Goal: Obtain resource: Obtain resource

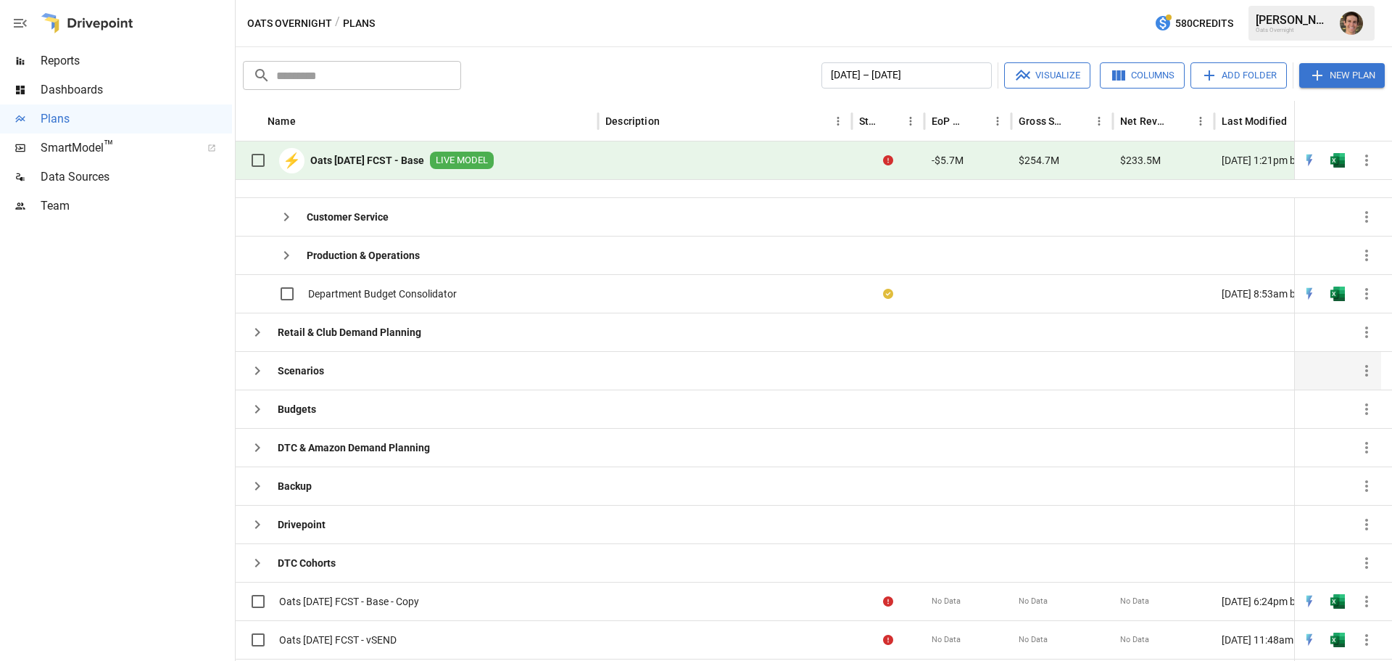
scroll to position [529, 0]
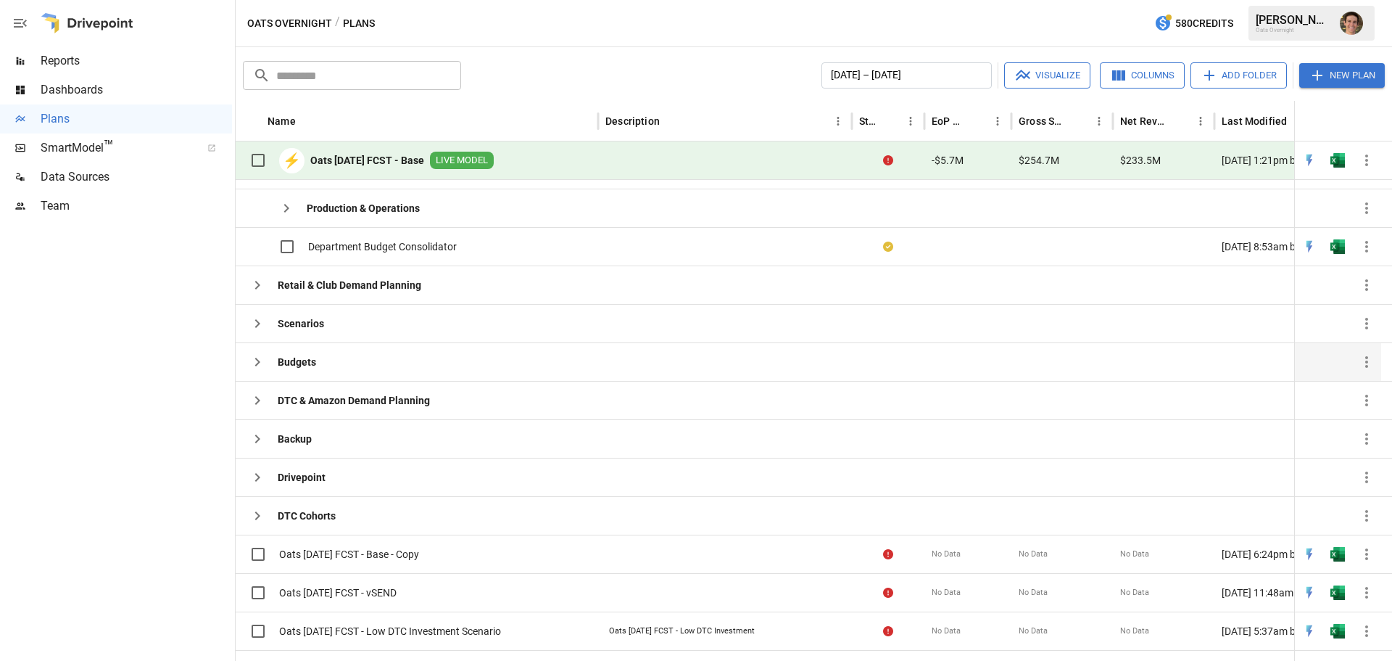
click at [244, 367] on button "button" at bounding box center [257, 361] width 29 height 29
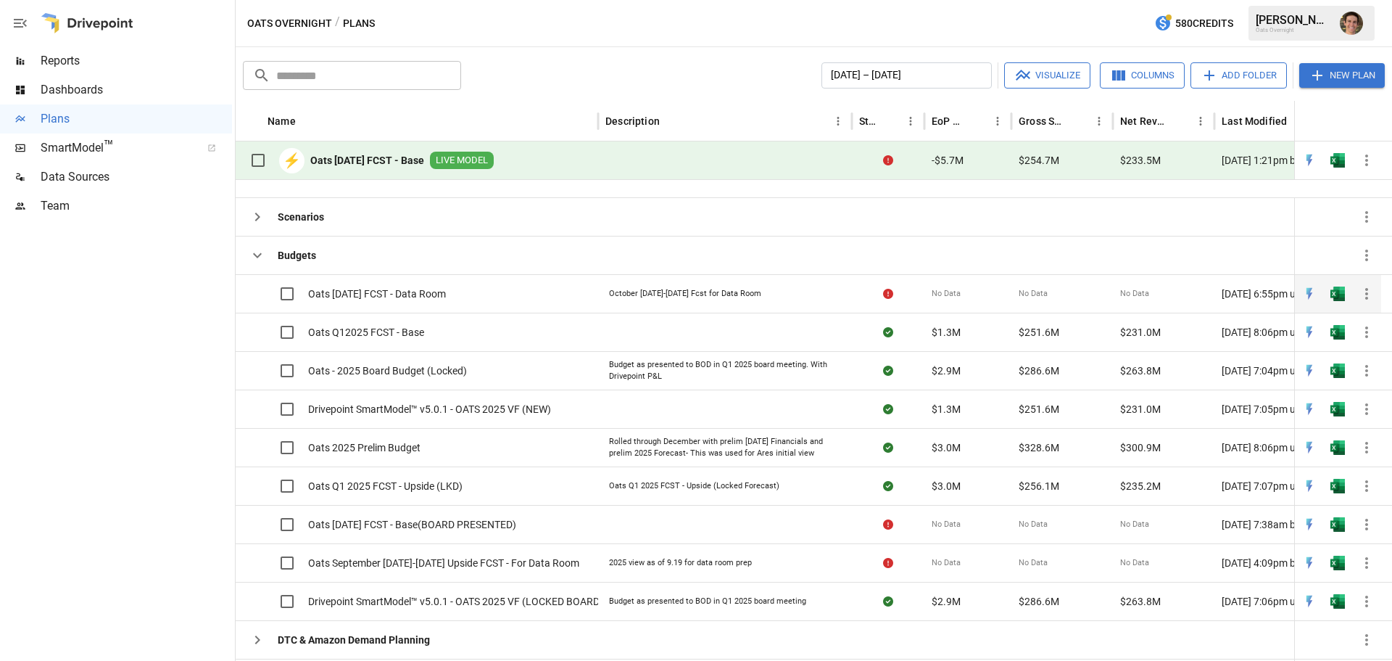
scroll to position [566, 0]
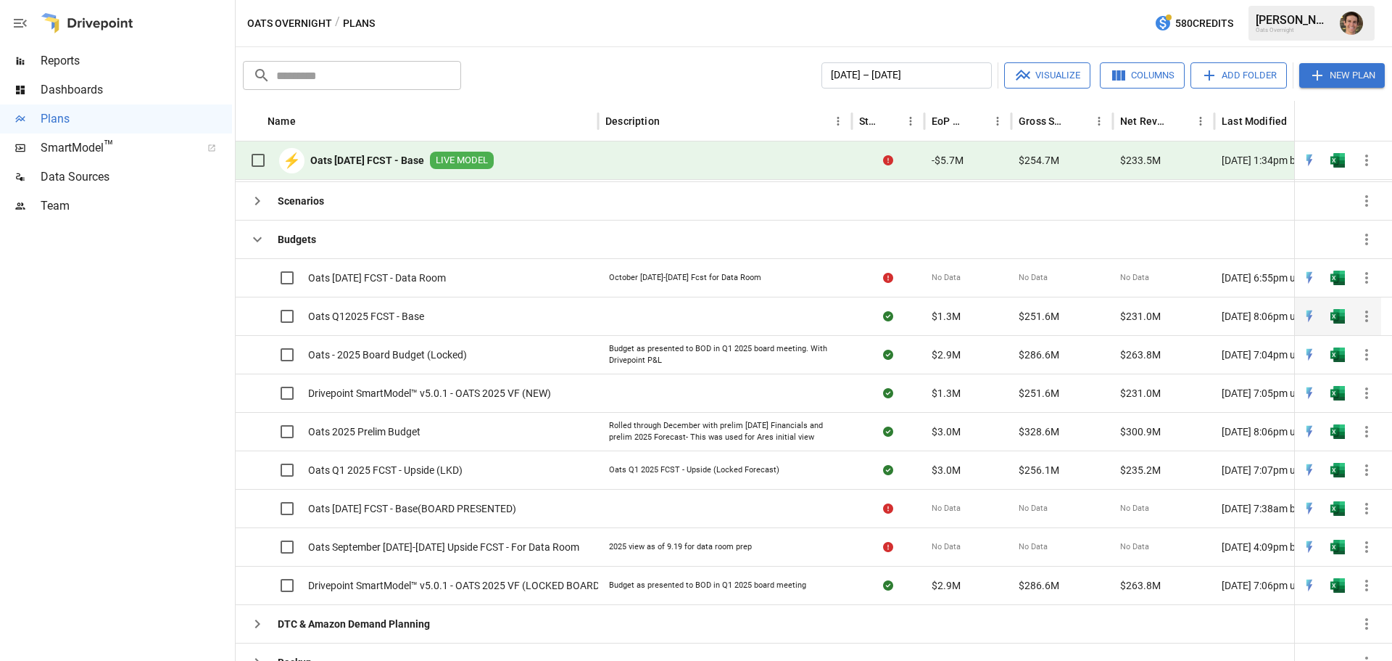
scroll to position [548, 0]
click at [427, 508] on span "Oats [DATE] FCST - Base(BOARD PRESENTED)" at bounding box center [412, 507] width 208 height 15
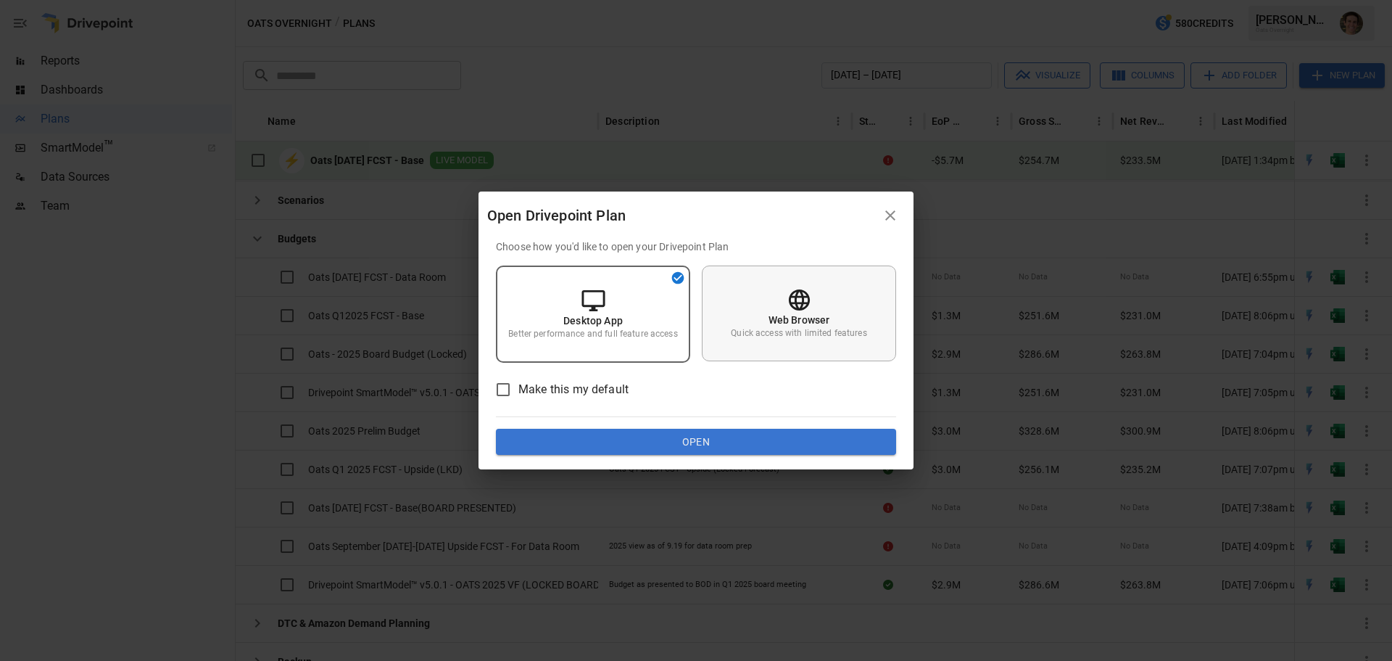
click at [806, 319] on p "Web Browser" at bounding box center [800, 320] width 62 height 15
click at [775, 450] on button "Open" at bounding box center [696, 442] width 400 height 26
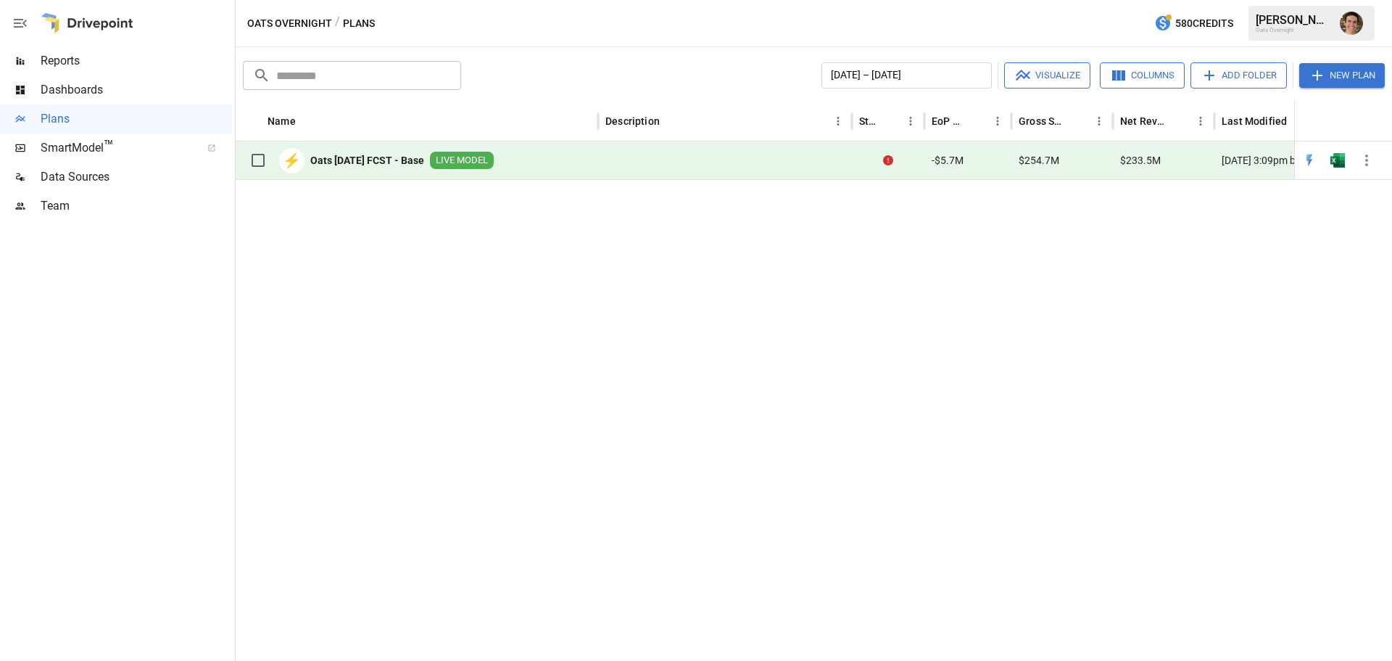
scroll to position [548, 0]
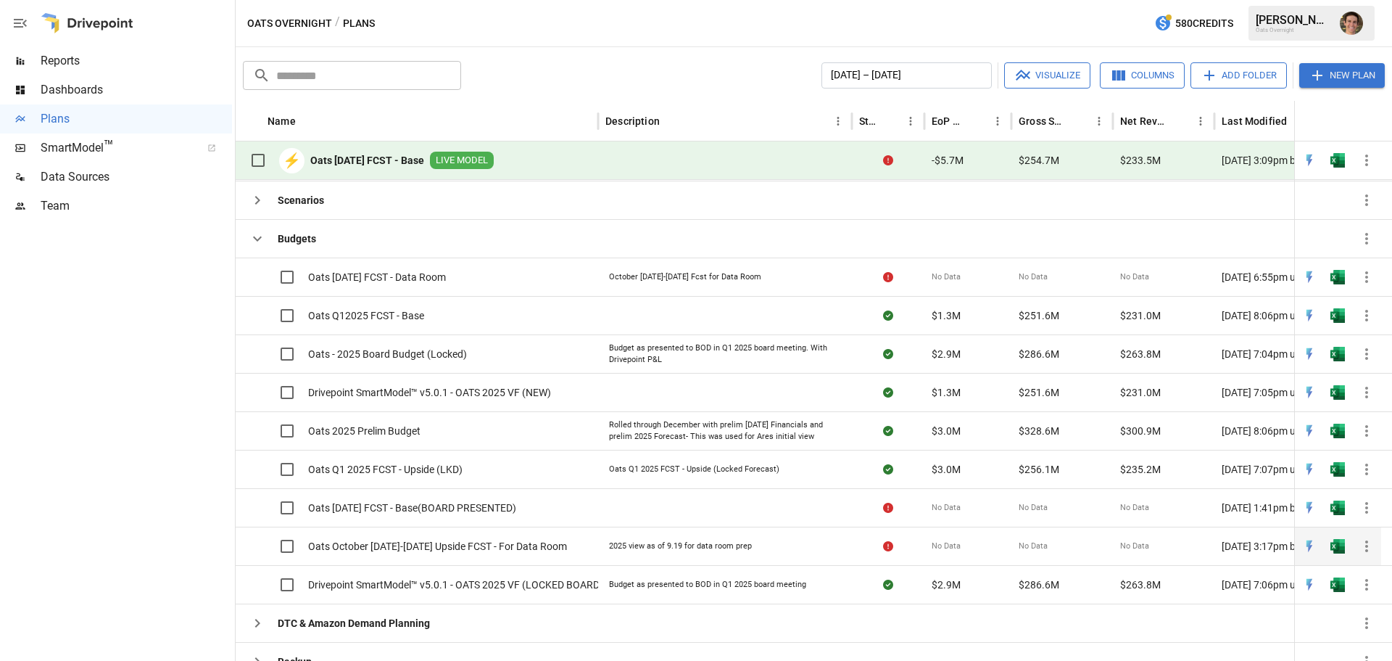
click at [472, 545] on span "Oats October 2025-2028 Upside FCST - For Data Room" at bounding box center [437, 546] width 259 height 15
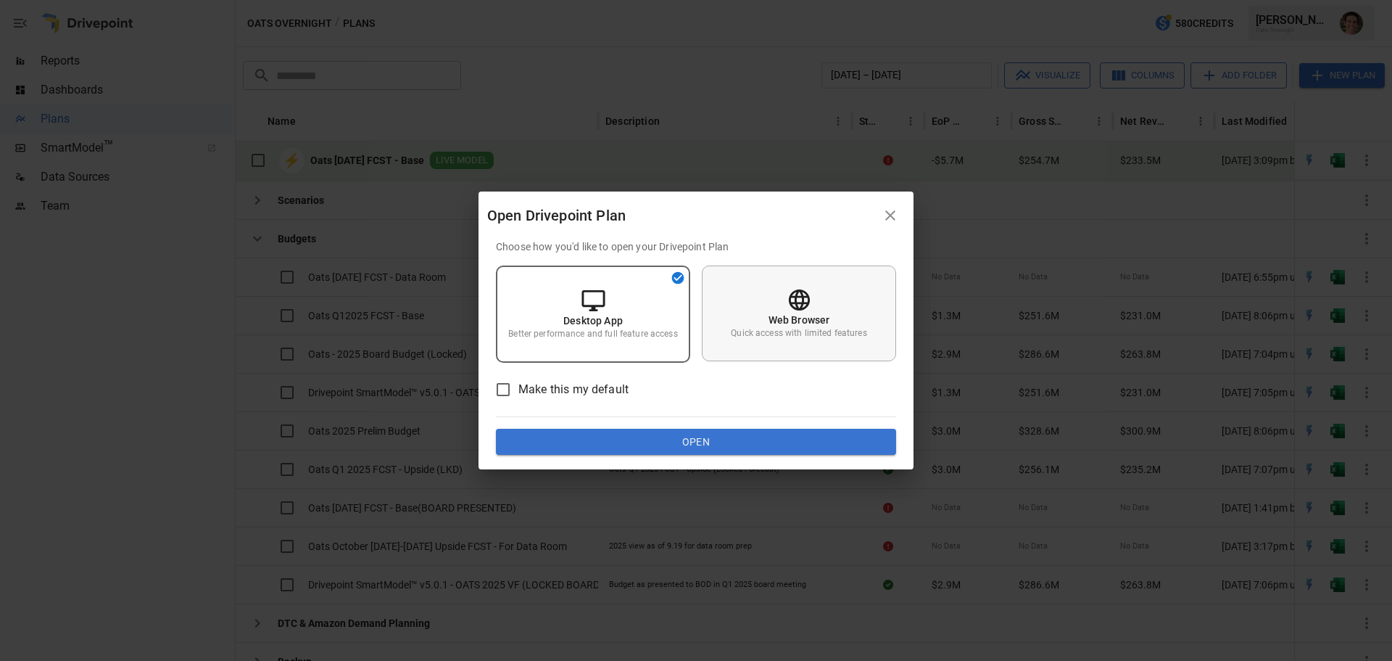
click at [783, 346] on div "Web Browser Quick access with limited features" at bounding box center [799, 313] width 194 height 96
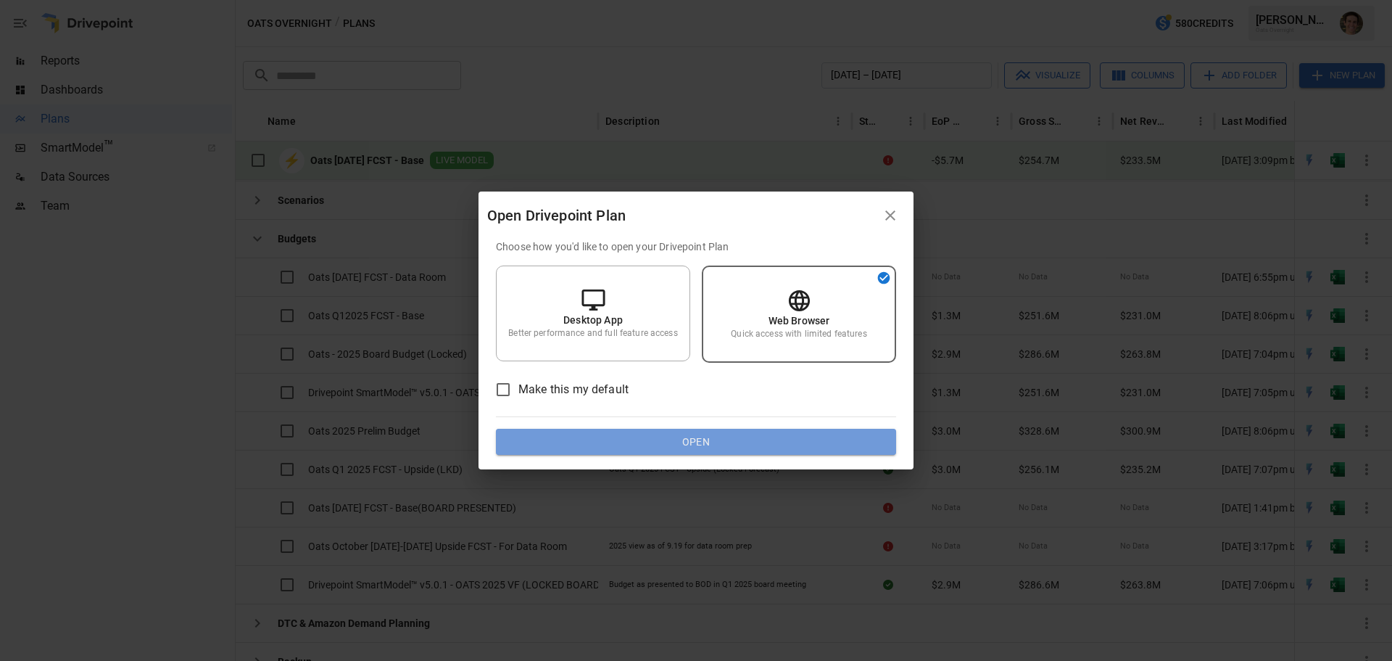
click at [772, 445] on button "Open" at bounding box center [696, 442] width 400 height 26
